Goal: Task Accomplishment & Management: Manage account settings

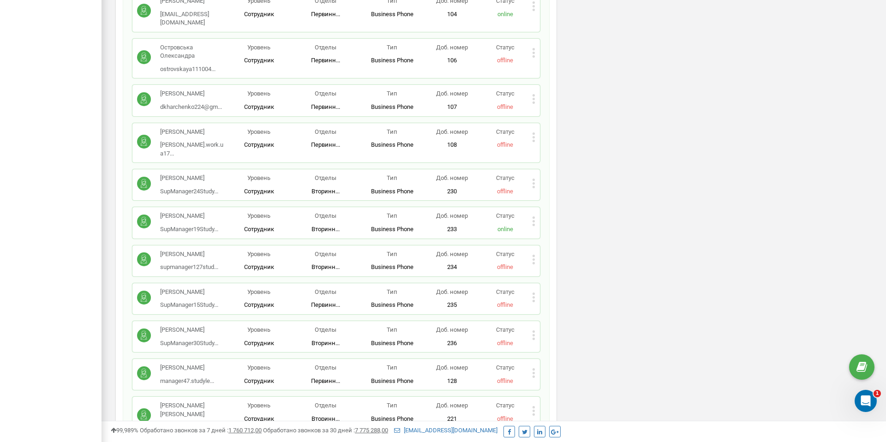
scroll to position [703, 0]
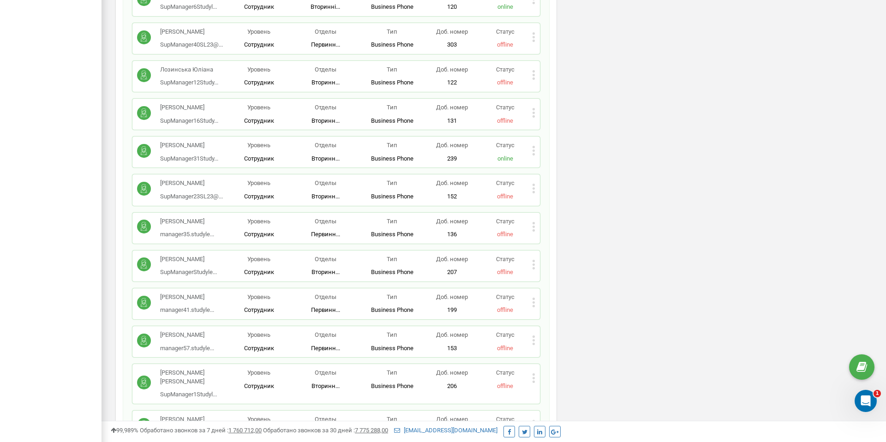
click at [534, 227] on icon at bounding box center [533, 226] width 2 height 2
click at [533, 227] on icon at bounding box center [533, 226] width 2 height 2
click at [554, 254] on span "Удалить сотрудника" at bounding box center [575, 256] width 62 height 6
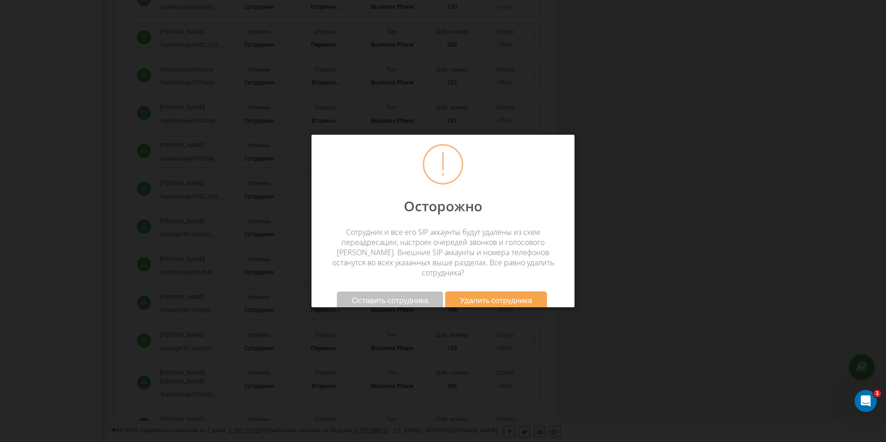
click at [470, 295] on span "Удалить сотрудника" at bounding box center [496, 300] width 72 height 10
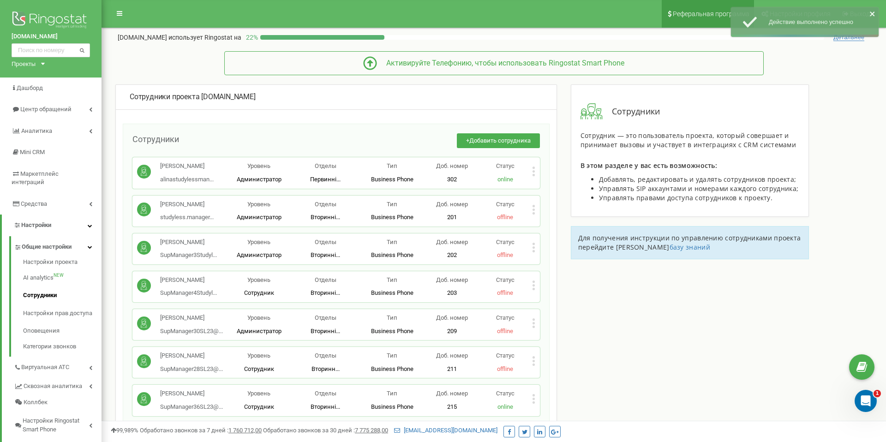
scroll to position [362, 0]
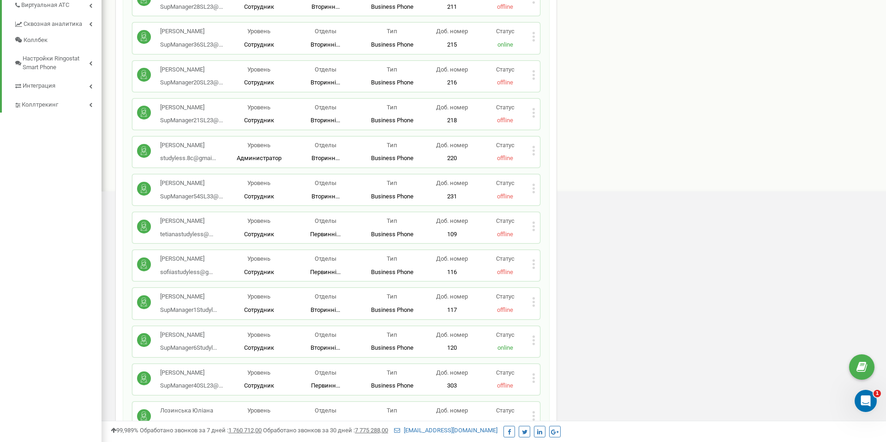
click at [533, 227] on icon at bounding box center [533, 226] width 2 height 2
click at [554, 254] on span "Удалить сотрудника" at bounding box center [575, 255] width 62 height 6
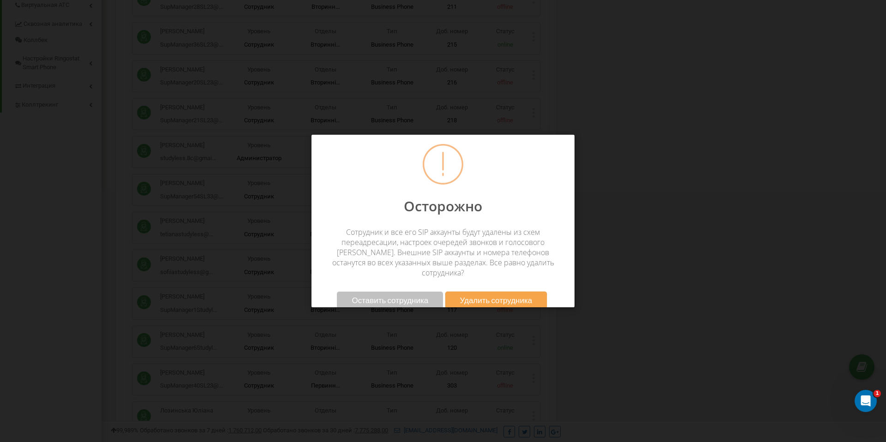
click at [478, 295] on span "Удалить сотрудника" at bounding box center [496, 300] width 72 height 10
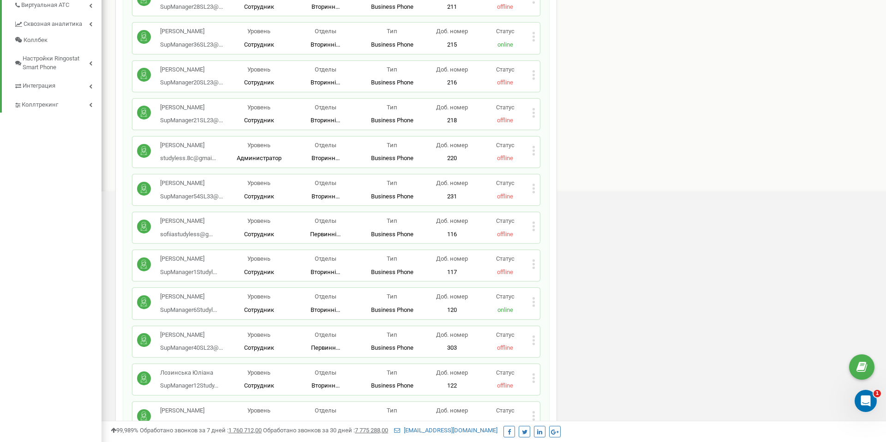
scroll to position [985, 0]
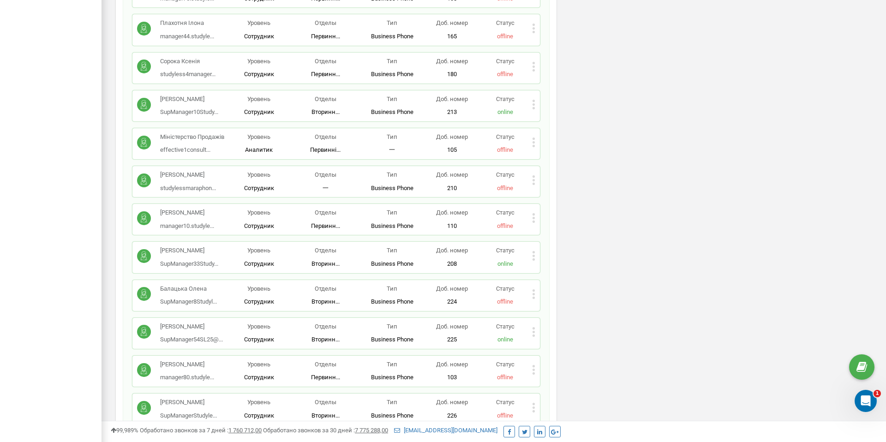
click at [534, 219] on icon at bounding box center [533, 218] width 2 height 2
click at [553, 250] on span "Удалить сотрудника" at bounding box center [575, 247] width 62 height 6
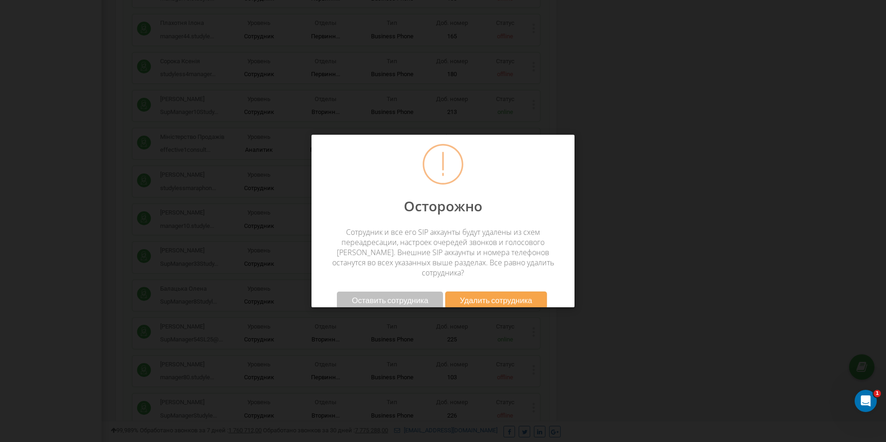
click at [472, 295] on span "Удалить сотрудника" at bounding box center [496, 300] width 72 height 10
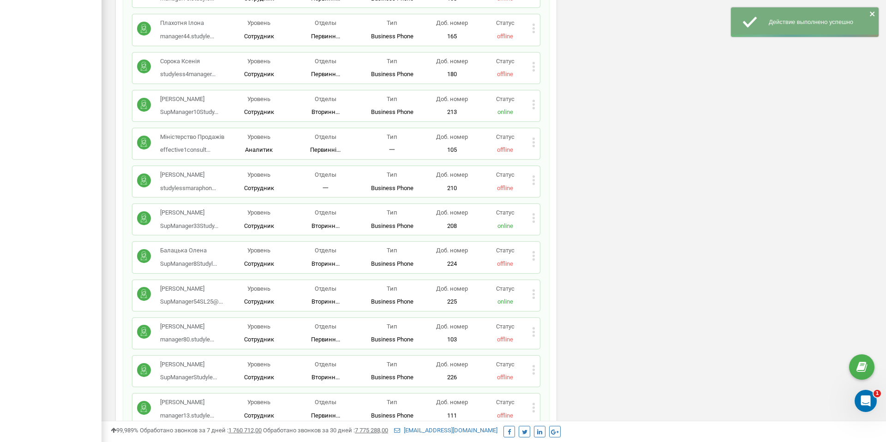
scroll to position [1365, 0]
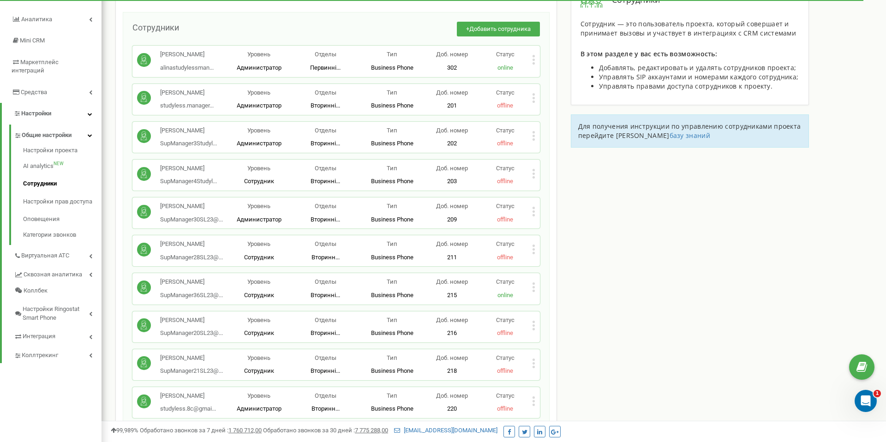
scroll to position [2102, 0]
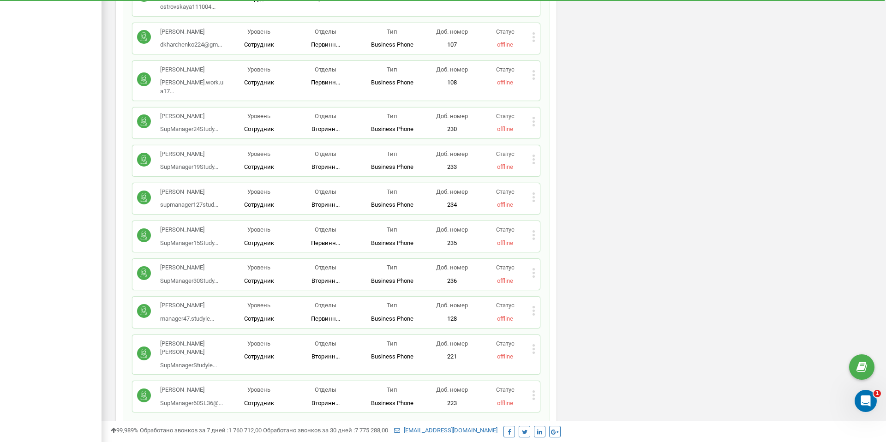
click at [534, 230] on icon at bounding box center [533, 235] width 3 height 10
click at [544, 247] on span "Редактировать" at bounding box center [567, 250] width 47 height 6
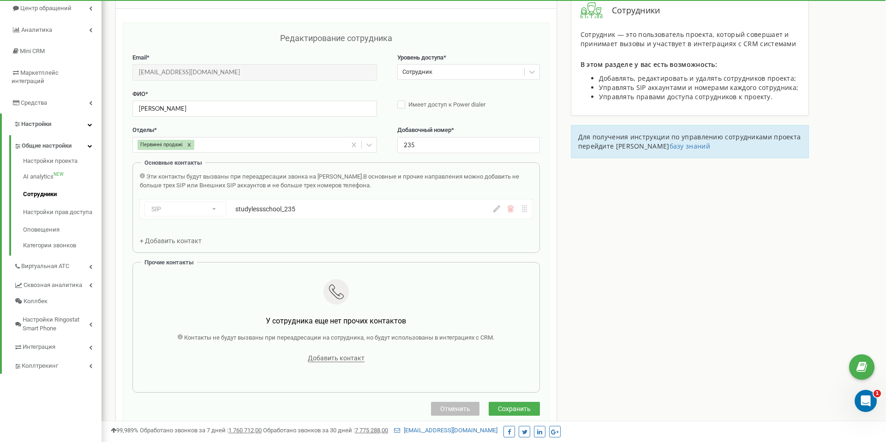
scroll to position [92, 0]
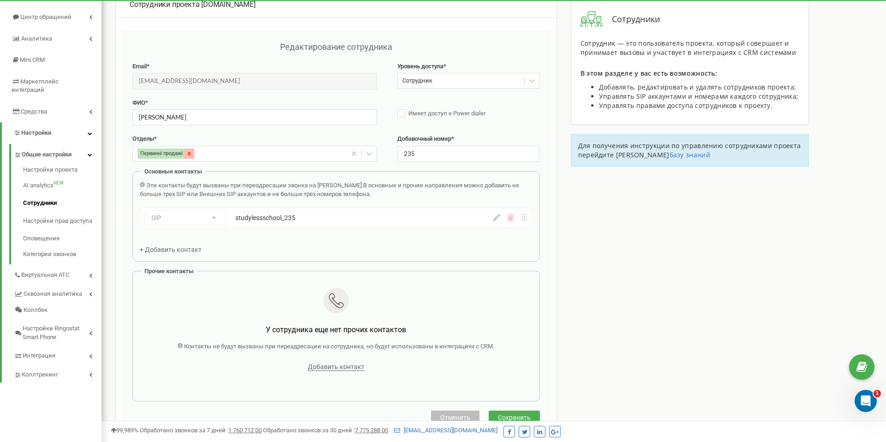
click at [192, 152] on icon at bounding box center [189, 153] width 6 height 6
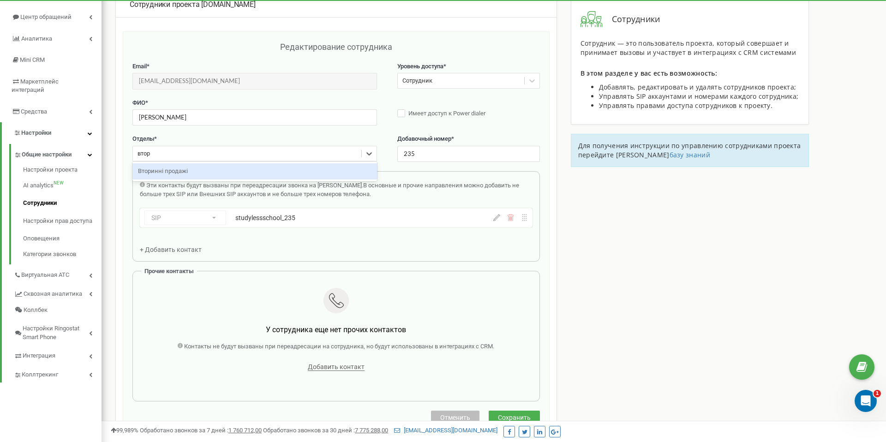
type input "втори"
click at [195, 170] on div "Вторинні продажі" at bounding box center [254, 171] width 244 height 16
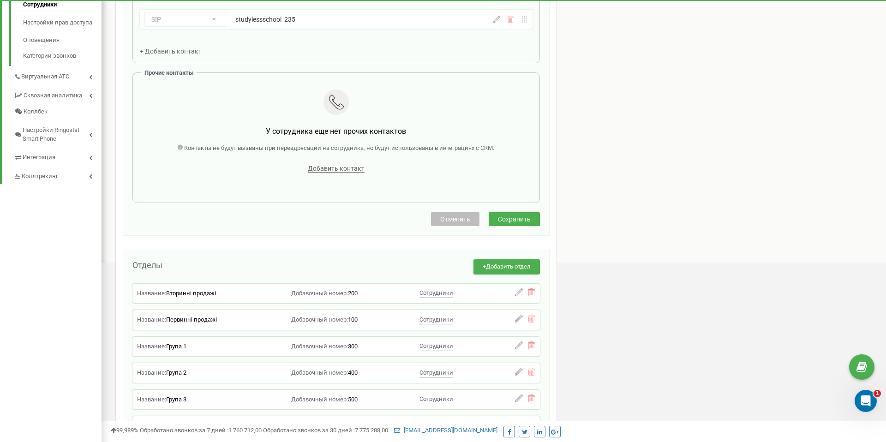
click at [524, 217] on span "Сохранить" at bounding box center [514, 218] width 33 height 7
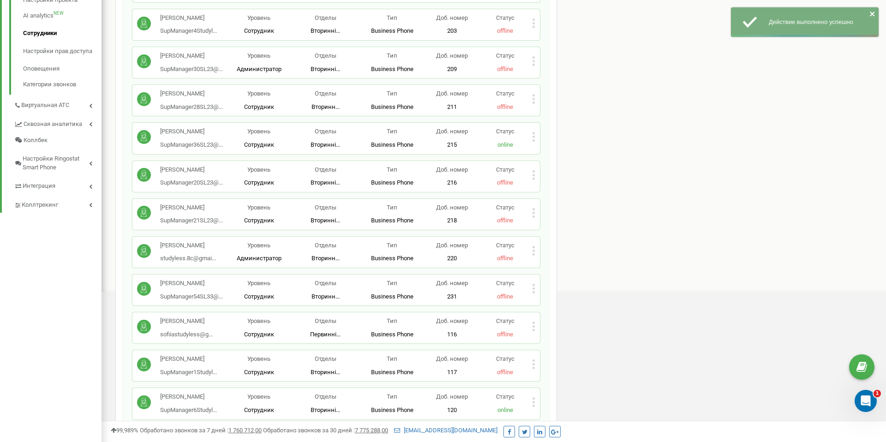
scroll to position [0, 0]
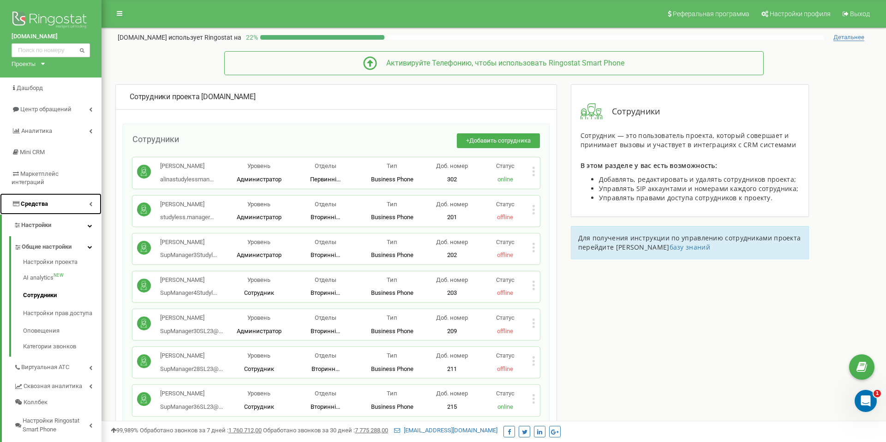
click at [46, 200] on span "Средства" at bounding box center [34, 203] width 27 height 7
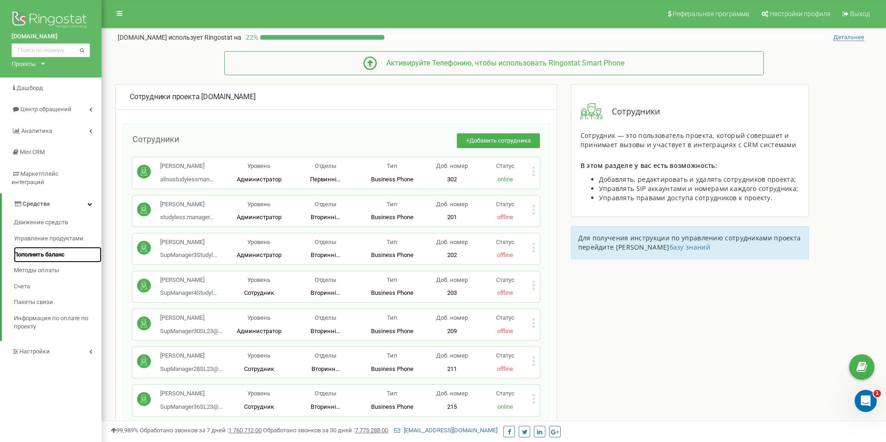
click at [51, 250] on span "Пополнить баланс" at bounding box center [39, 254] width 51 height 9
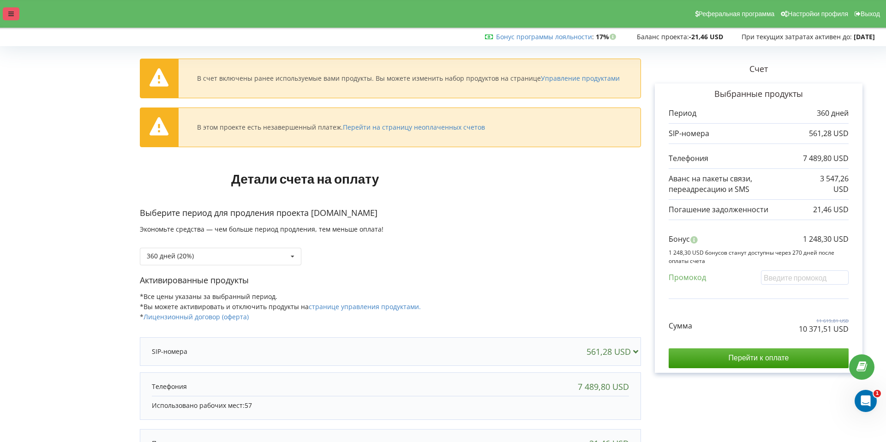
click at [12, 18] on div at bounding box center [11, 13] width 17 height 13
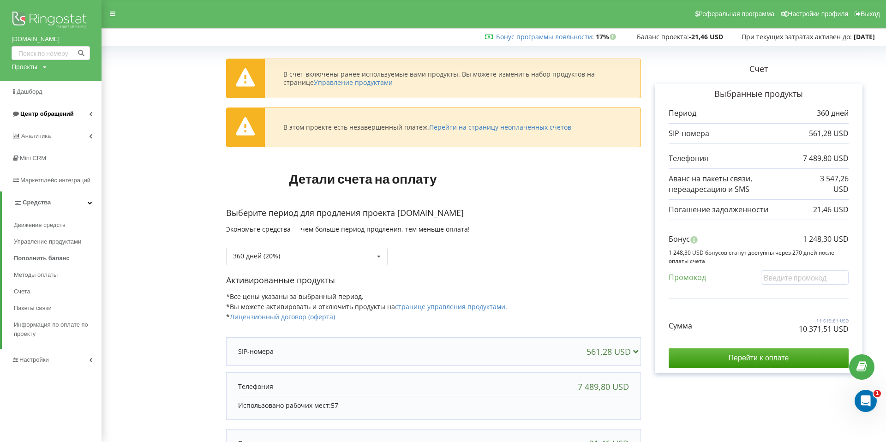
click at [66, 114] on span "Центр обращений" at bounding box center [47, 113] width 54 height 7
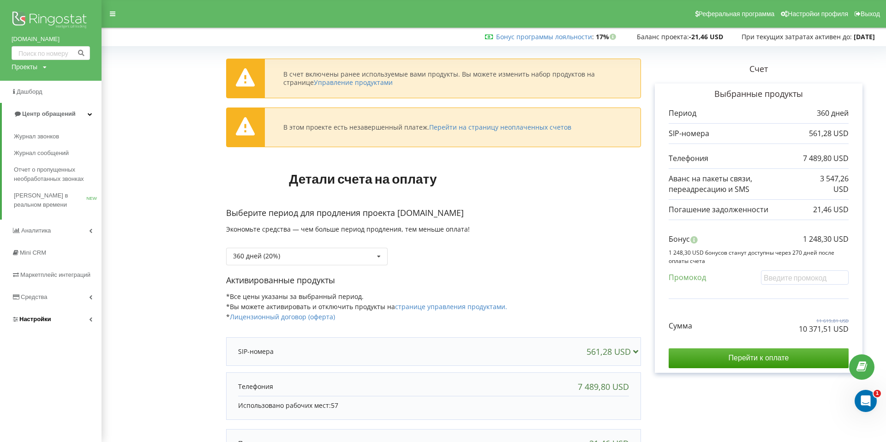
click at [76, 326] on link "Настройки" at bounding box center [50, 319] width 101 height 22
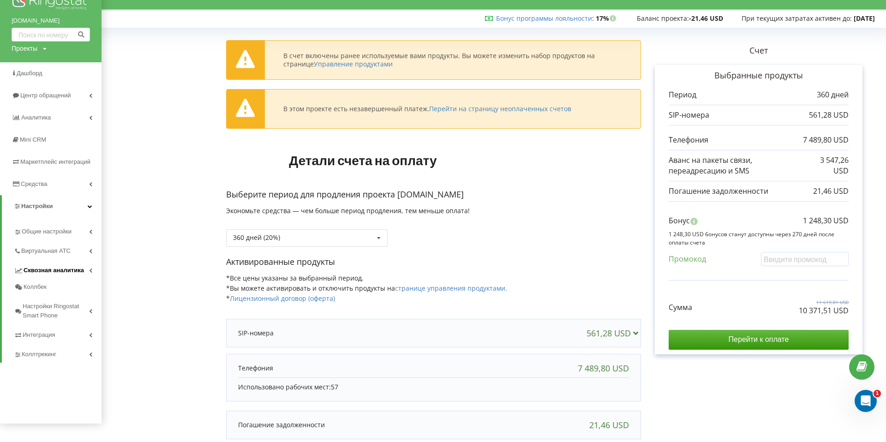
scroll to position [25, 0]
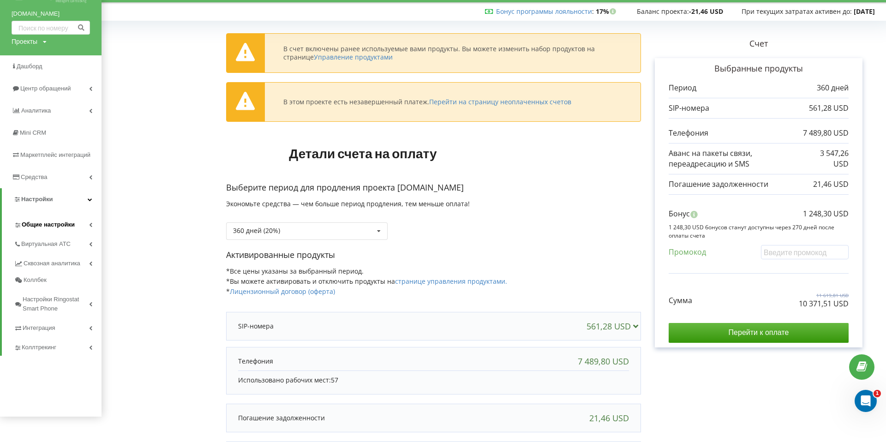
click at [42, 230] on link "Общие настройки" at bounding box center [58, 223] width 88 height 19
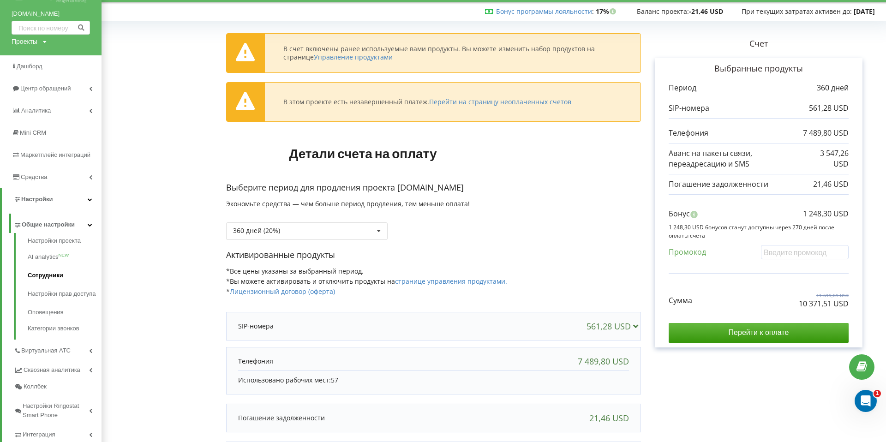
click at [55, 274] on link "Сотрудники" at bounding box center [65, 275] width 74 height 18
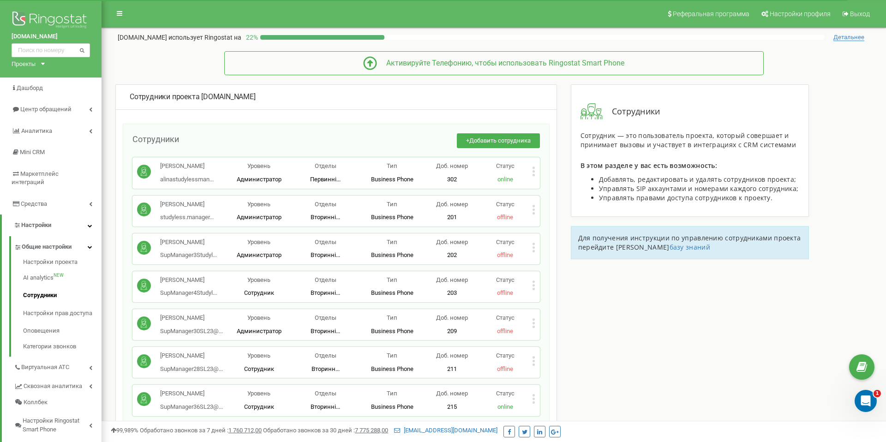
scroll to position [438, 0]
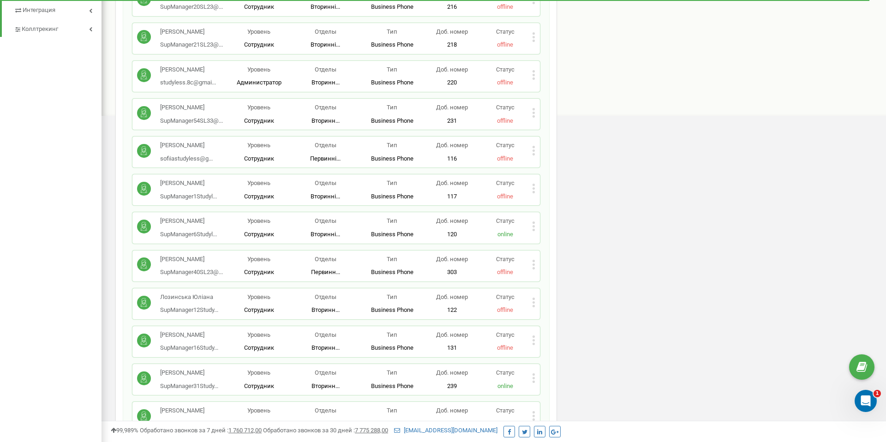
click at [533, 263] on icon at bounding box center [533, 264] width 2 height 2
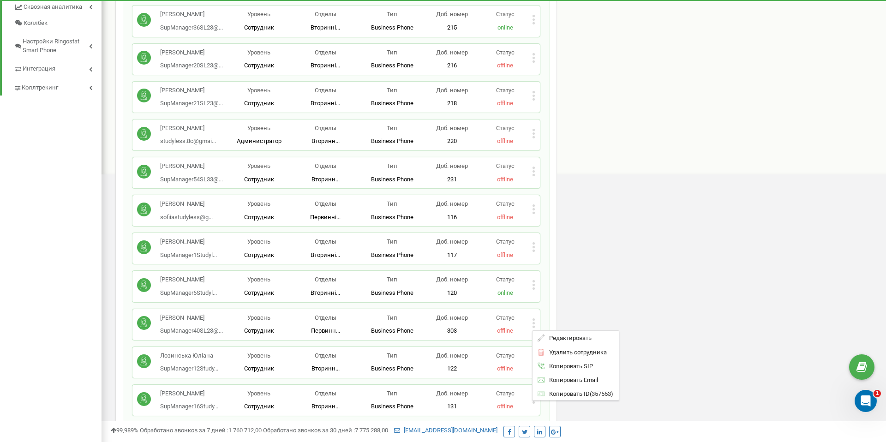
scroll to position [380, 0]
click at [570, 352] on span "Удалить сотрудника" at bounding box center [575, 352] width 62 height 6
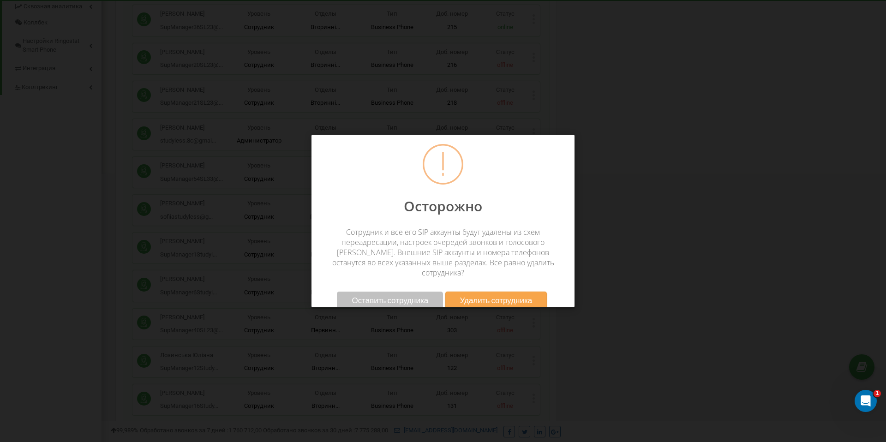
click at [503, 298] on button "Удалить сотрудника" at bounding box center [496, 300] width 102 height 17
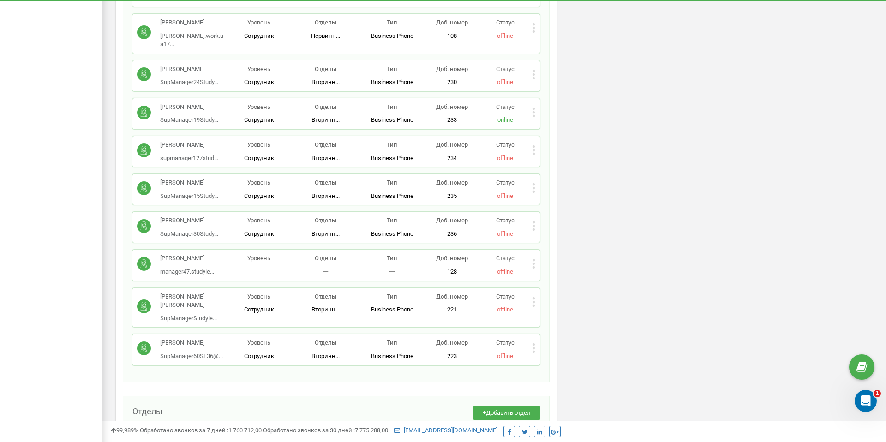
scroll to position [2063, 0]
drag, startPoint x: 160, startPoint y: 260, endPoint x: 185, endPoint y: 260, distance: 24.4
click at [185, 260] on p "Іроденко Вікторія" at bounding box center [187, 260] width 54 height 9
copy p "Іроденко"
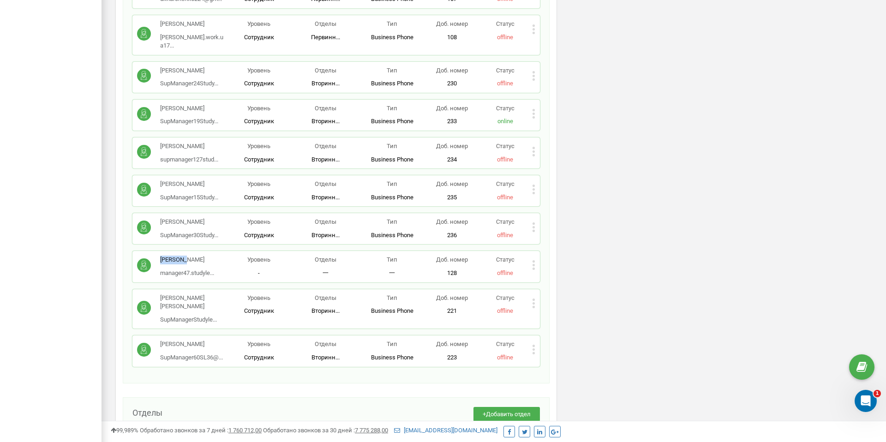
click at [537, 268] on div "Іроденко Вікторія manager47.studyle... manager47.studyless2024@gmail.com Уровен…" at bounding box center [335, 266] width 407 height 31
click at [535, 267] on div "Іроденко Вікторія manager47.studyle... manager47.studyless2024@gmail.com Уровен…" at bounding box center [335, 266] width 407 height 31
click at [534, 264] on icon at bounding box center [533, 265] width 3 height 10
click at [555, 292] on span "Удалить сотрудника" at bounding box center [575, 295] width 62 height 6
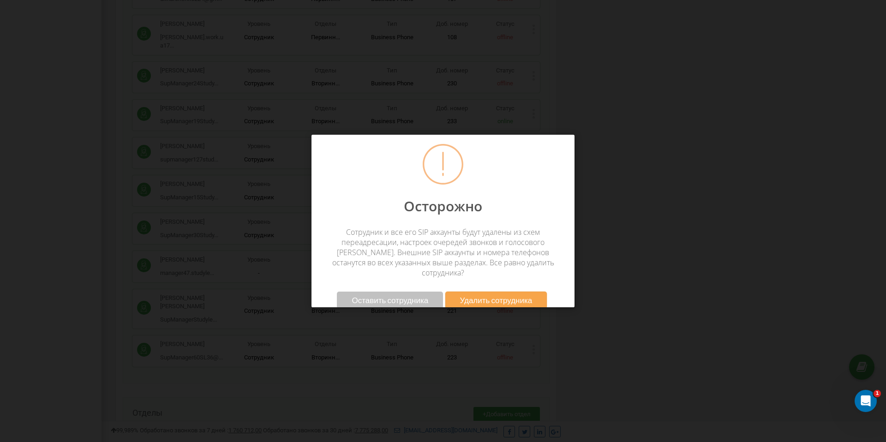
click at [465, 295] on span "Удалить сотрудника" at bounding box center [496, 300] width 72 height 10
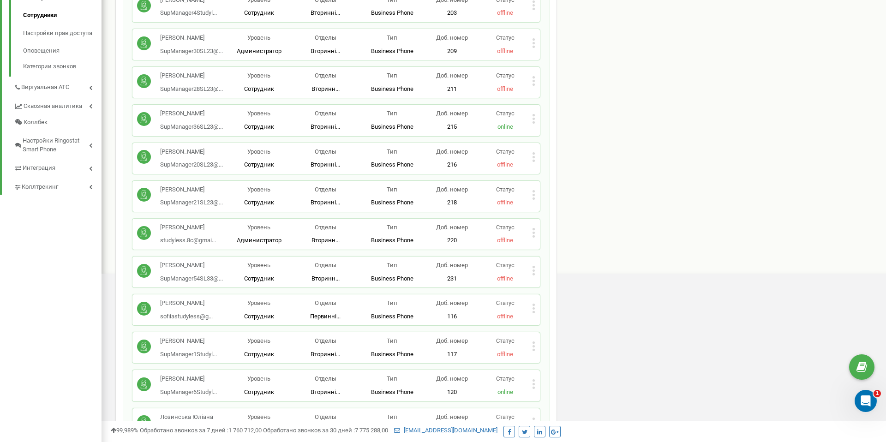
scroll to position [281, 0]
click at [536, 232] on div "Костиря Євгенія studyless.8c@gmai... studyless.8c@gmail.com Уровень Администрат…" at bounding box center [335, 233] width 407 height 31
click at [532, 232] on icon at bounding box center [533, 232] width 3 height 10
click at [551, 259] on span "Удалить сотрудника" at bounding box center [575, 261] width 62 height 6
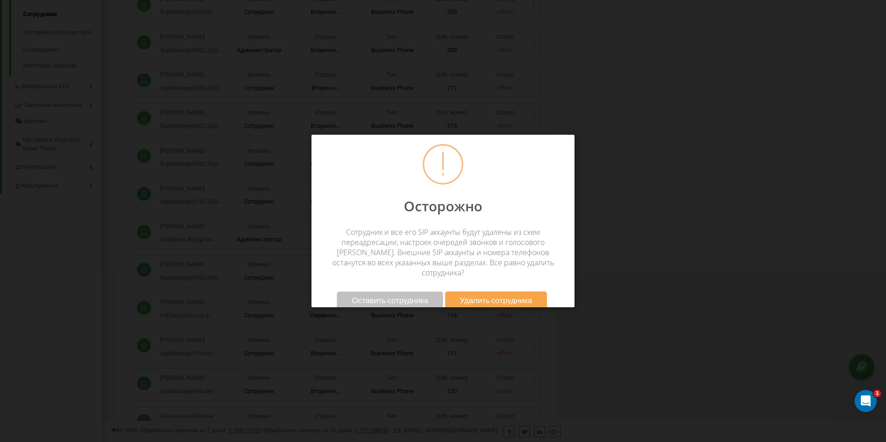
click at [500, 295] on button "Удалить сотрудника" at bounding box center [496, 300] width 102 height 17
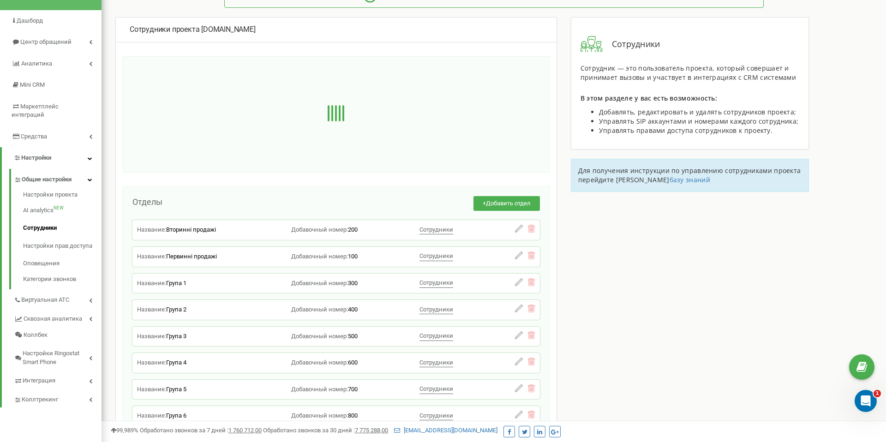
scroll to position [16, 0]
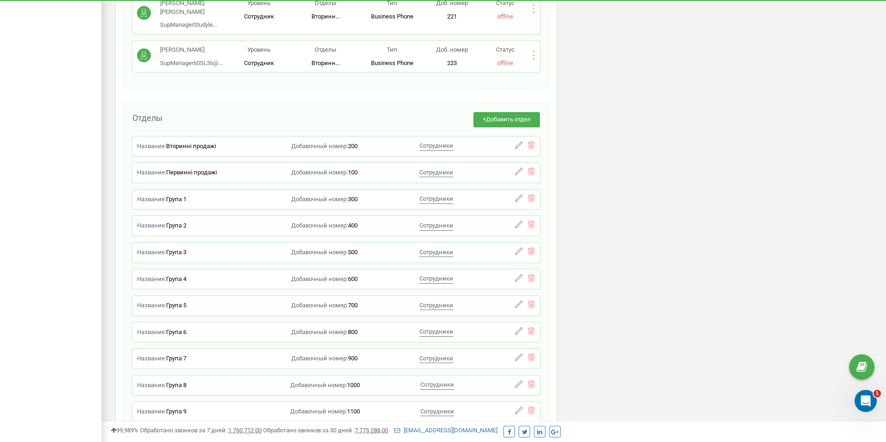
scroll to position [2295, 0]
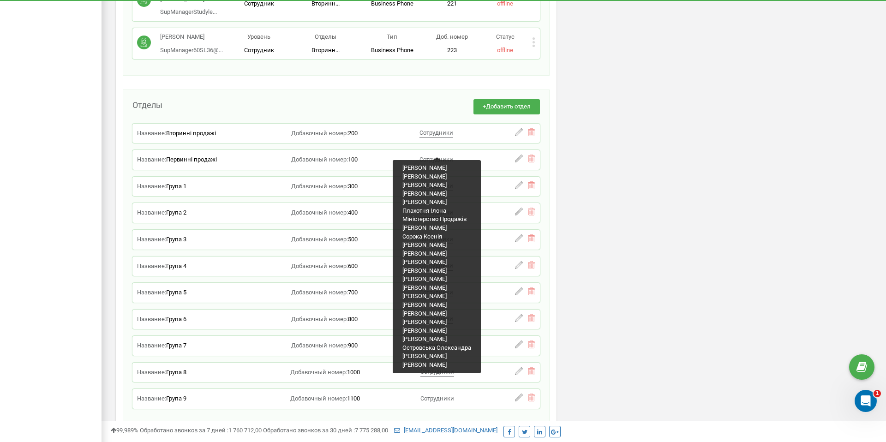
click at [436, 156] on span "Сотрудники" at bounding box center [436, 159] width 34 height 7
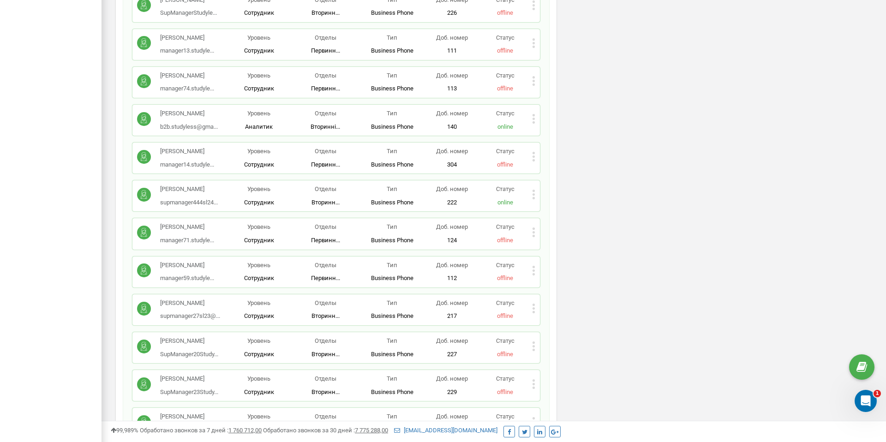
scroll to position [1270, 0]
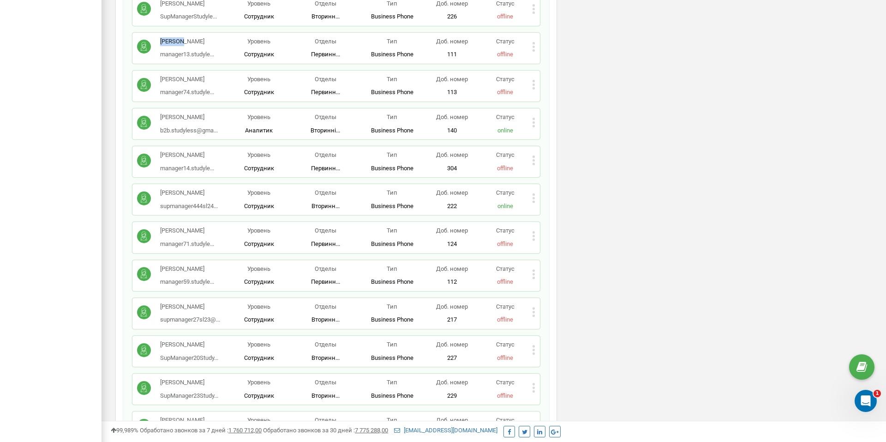
drag, startPoint x: 161, startPoint y: 48, endPoint x: 182, endPoint y: 49, distance: 21.2
click at [182, 46] on p "[PERSON_NAME]" at bounding box center [187, 41] width 54 height 9
copy p "[PERSON_NAME]"
